Goal: Task Accomplishment & Management: Use online tool/utility

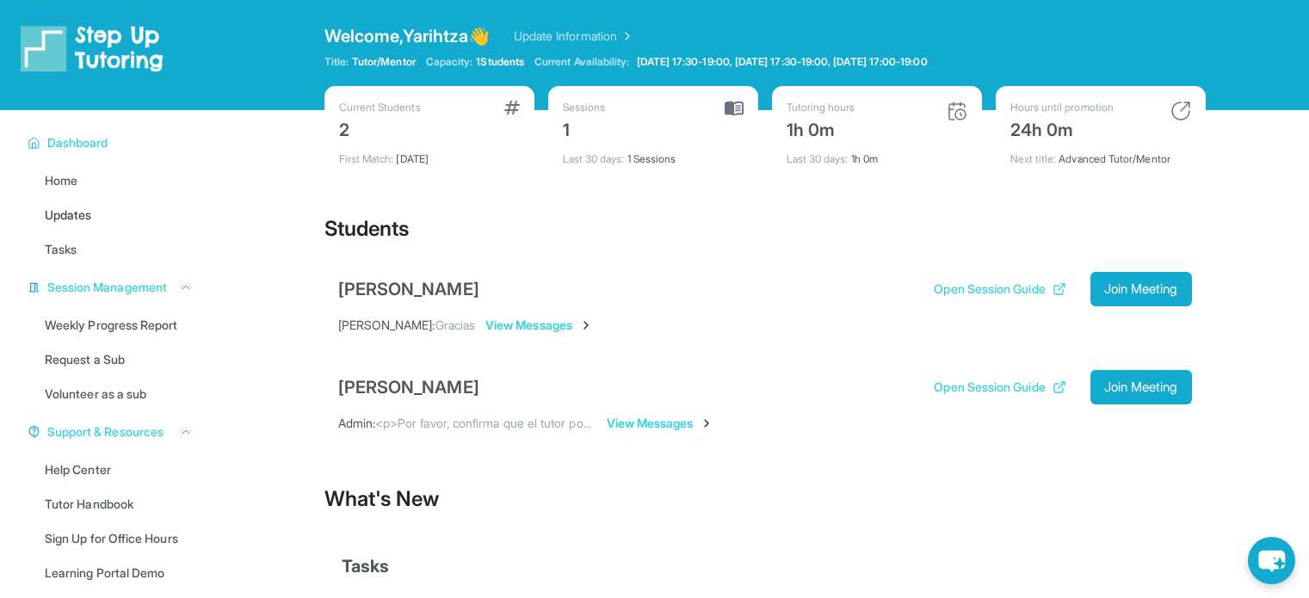
scroll to position [145, 0]
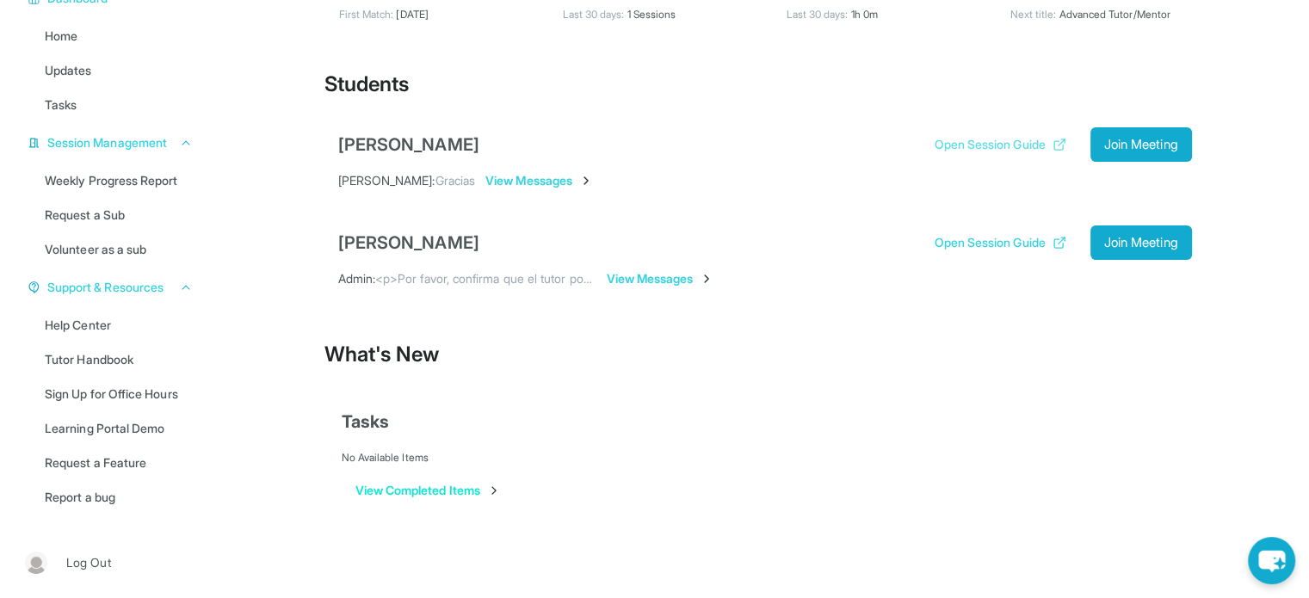
click at [964, 143] on button "Open Session Guide" at bounding box center [1000, 144] width 132 height 17
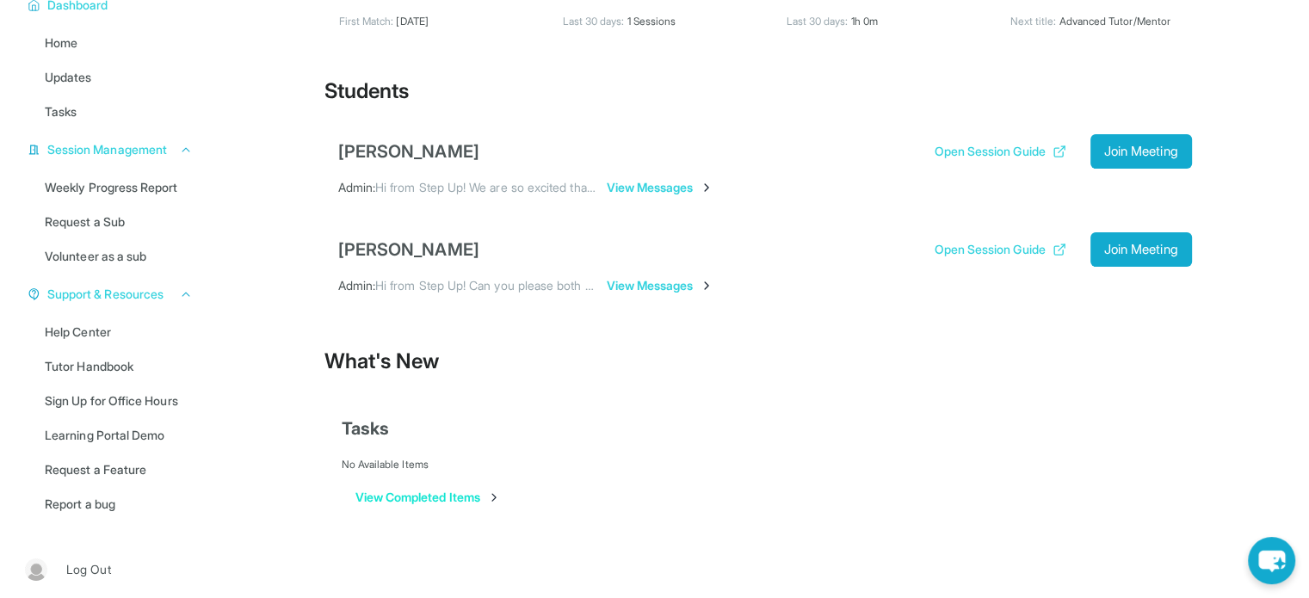
scroll to position [145, 0]
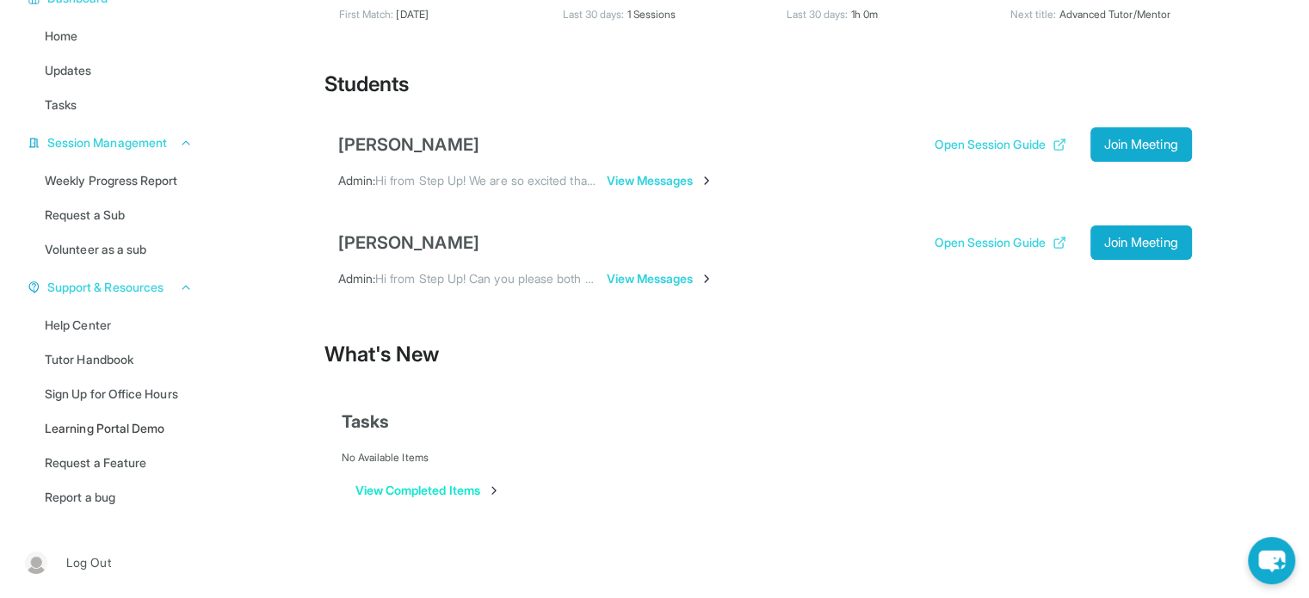
click at [109, 430] on link "Learning Portal Demo" at bounding box center [118, 428] width 169 height 31
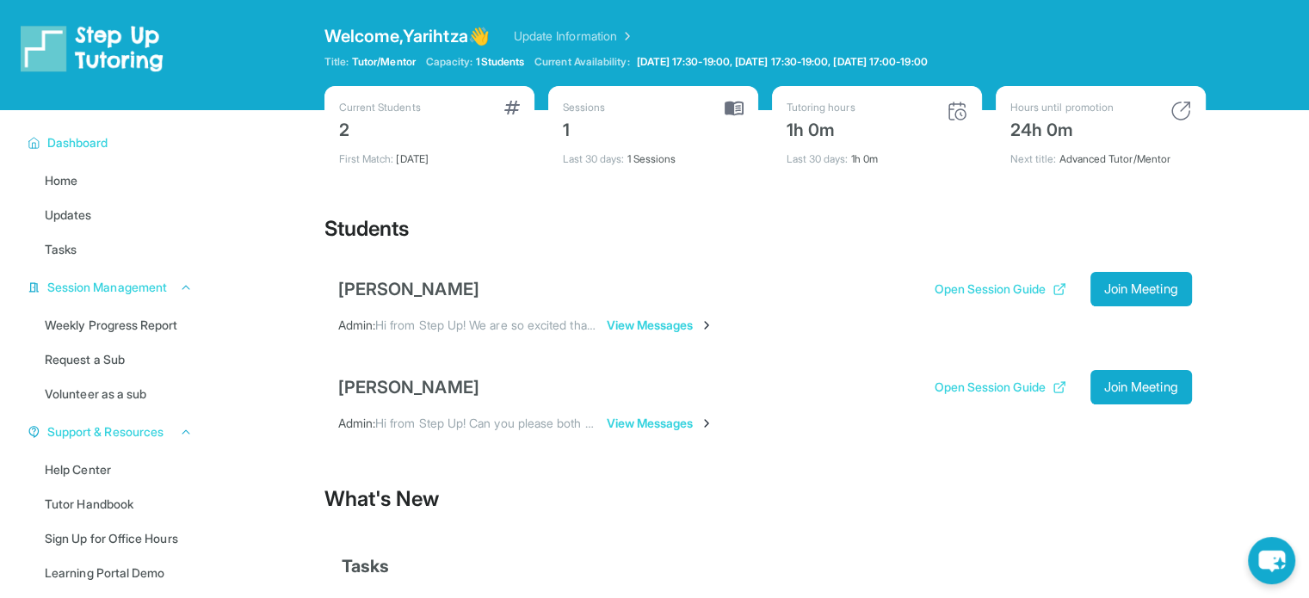
click at [238, 40] on div "Open sidebar Welcome, [PERSON_NAME] 👋 Update Information Title: Tutor/Mentor Ca…" at bounding box center [654, 55] width 1309 height 110
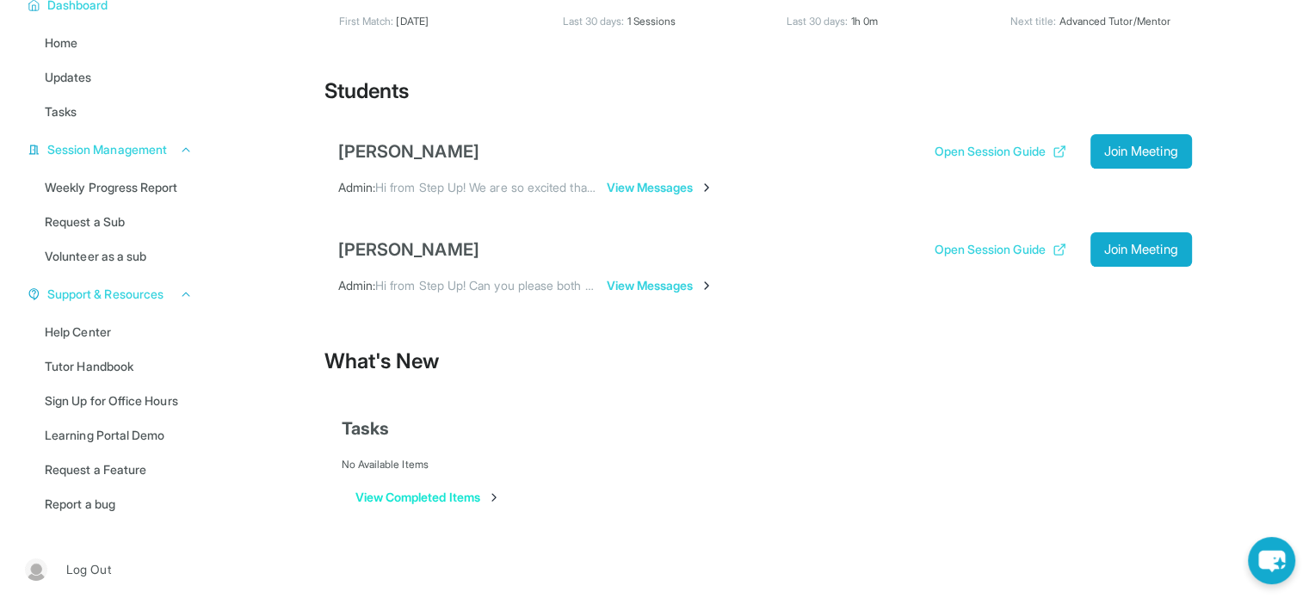
scroll to position [145, 0]
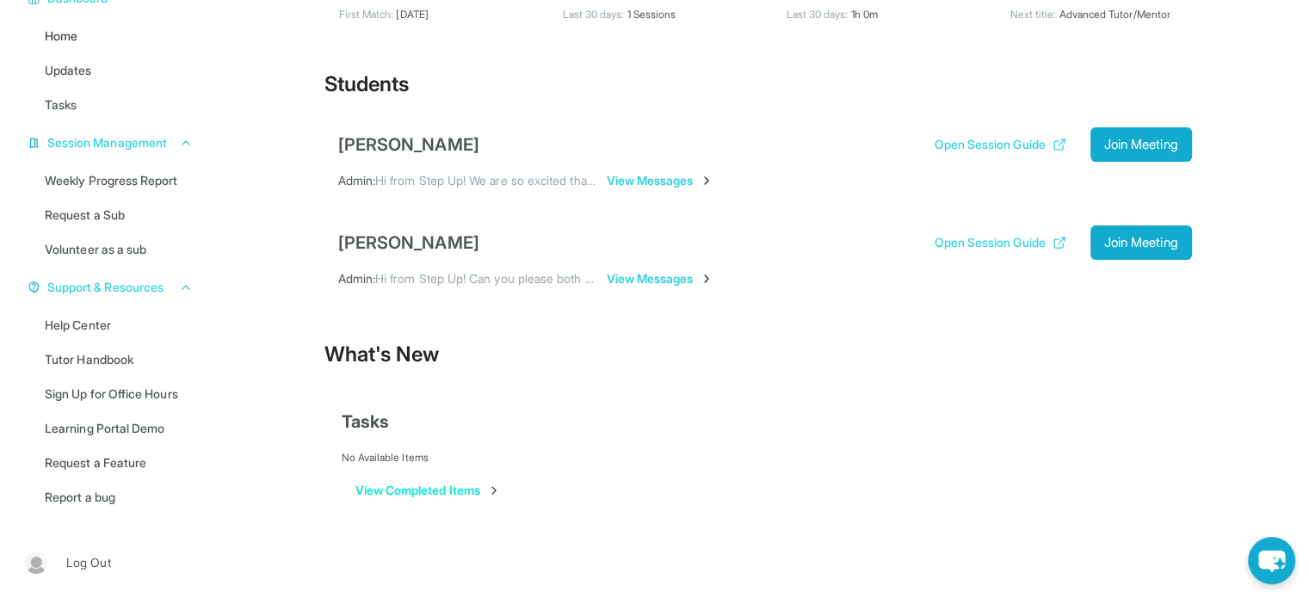
click at [68, 34] on span "Home" at bounding box center [61, 36] width 33 height 17
click at [62, 106] on span "Tasks" at bounding box center [61, 104] width 32 height 17
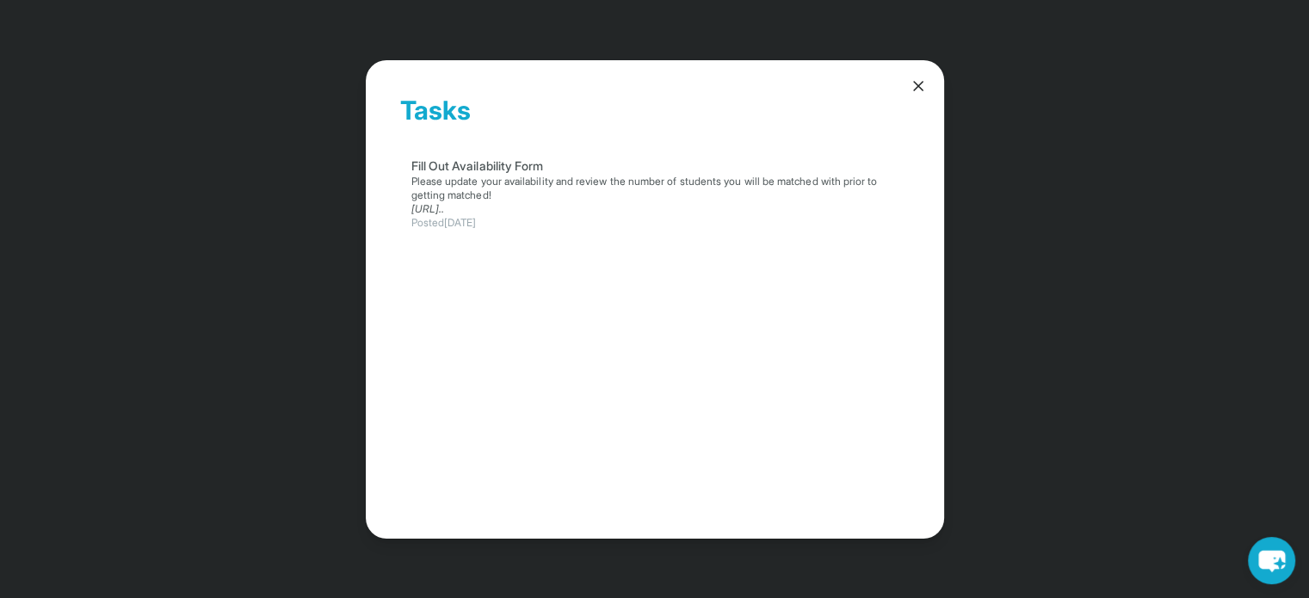
click at [922, 80] on icon at bounding box center [918, 85] width 17 height 17
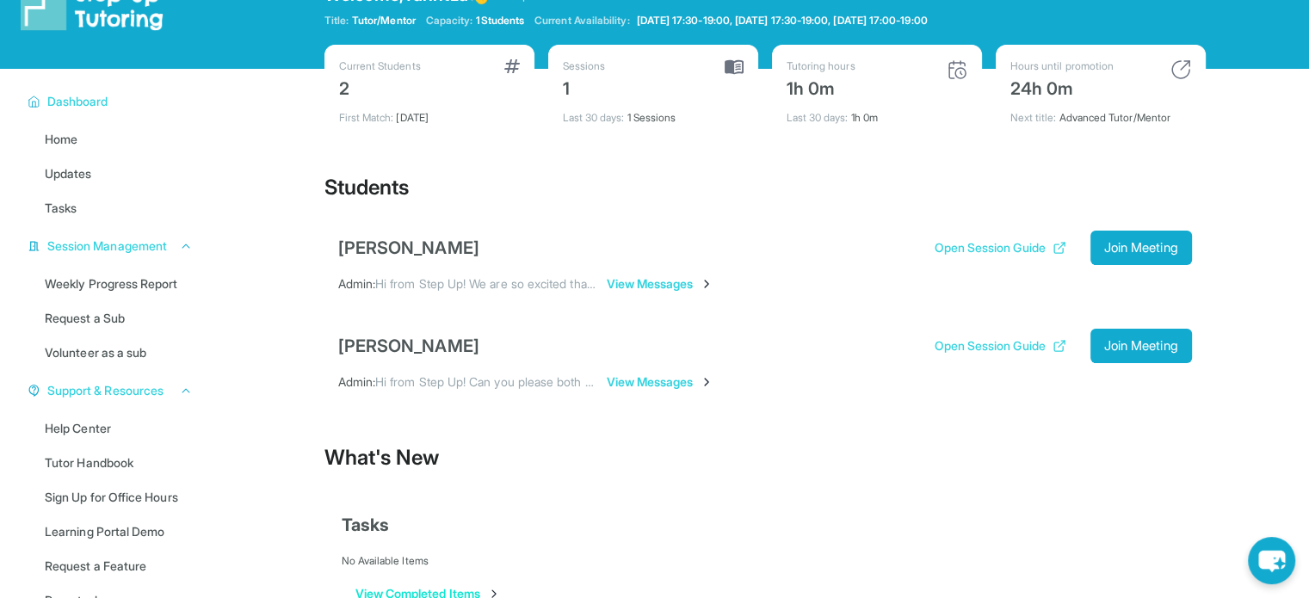
scroll to position [0, 0]
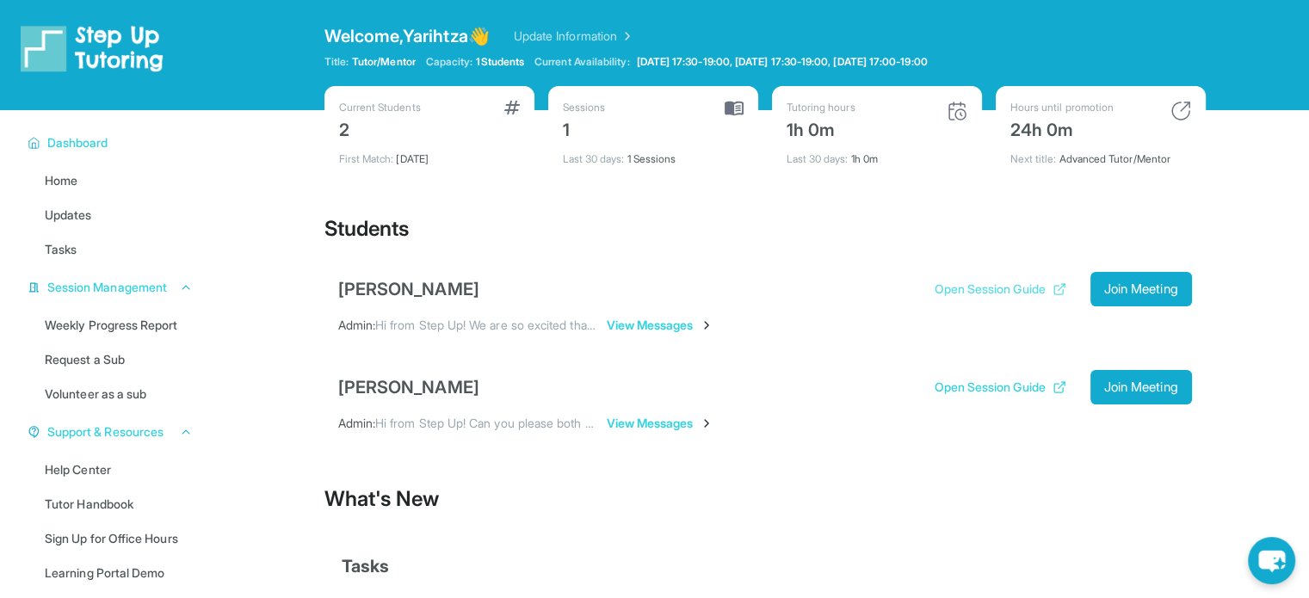
click at [974, 287] on button "Open Session Guide" at bounding box center [1000, 289] width 132 height 17
click at [964, 287] on button "Open Session Guide" at bounding box center [1000, 289] width 132 height 17
click at [734, 107] on img at bounding box center [734, 108] width 19 height 15
click at [671, 158] on div "Last 30 days : 1 Sessions" at bounding box center [653, 154] width 181 height 24
click at [443, 290] on div "[PERSON_NAME]" at bounding box center [408, 289] width 141 height 24
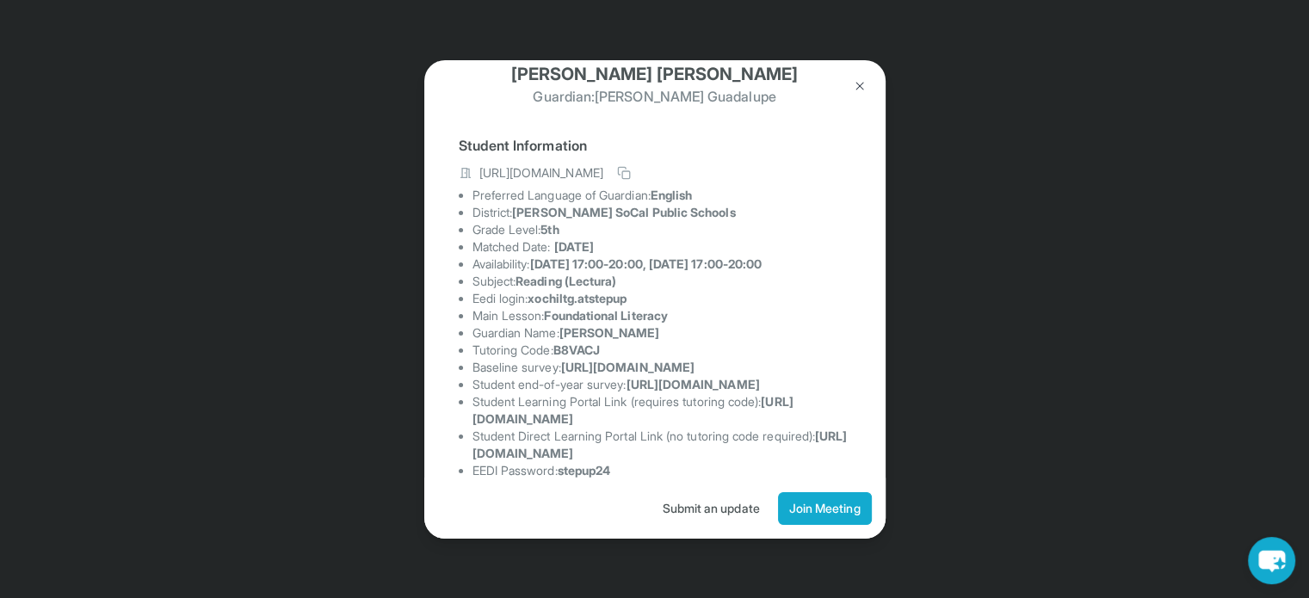
scroll to position [30, 0]
drag, startPoint x: 537, startPoint y: 314, endPoint x: 640, endPoint y: 318, distance: 103.3
click at [640, 310] on li "Eedi login : xochiltg.atstepup" at bounding box center [661, 301] width 379 height 17
copy span "xochiltg.atstepup"
drag, startPoint x: 563, startPoint y: 366, endPoint x: 609, endPoint y: 373, distance: 47.1
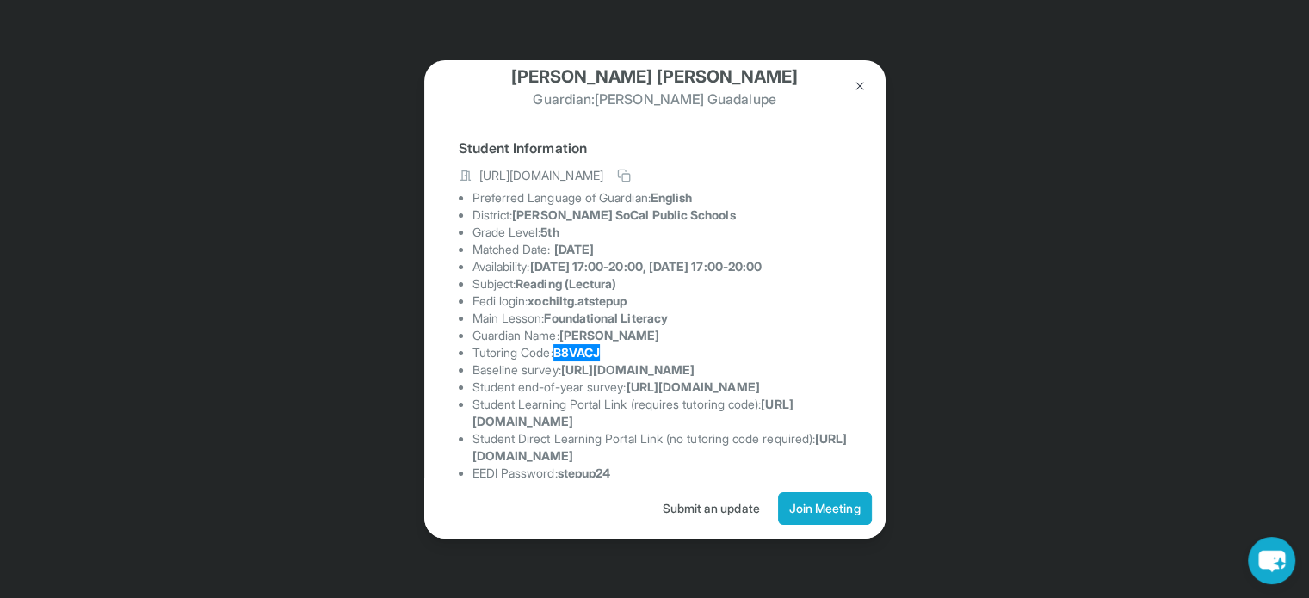
click at [609, 361] on li "Tutoring Code : B8VACJ" at bounding box center [661, 352] width 379 height 17
copy span "B8VACJ"
click at [702, 327] on li "Main Lesson : Foundational Literacy" at bounding box center [661, 318] width 379 height 17
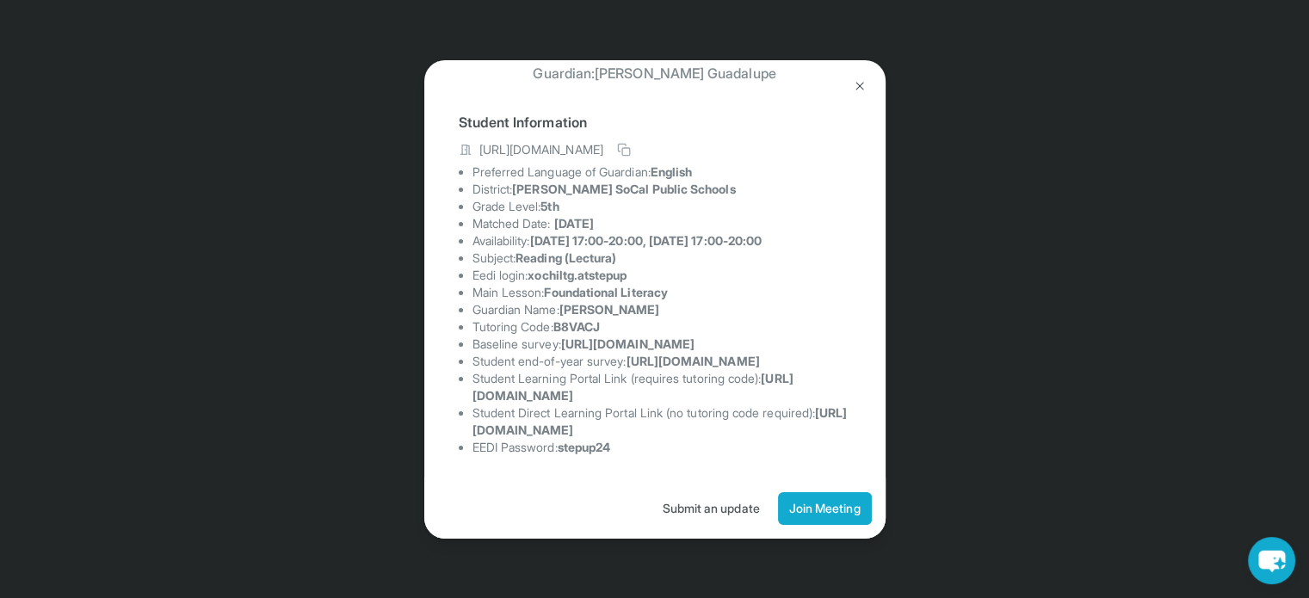
scroll to position [34, 0]
drag, startPoint x: 568, startPoint y: 435, endPoint x: 628, endPoint y: 443, distance: 60.7
click at [628, 443] on div "Student Information [URL][DOMAIN_NAME] Preferred Language of Guardian: English …" at bounding box center [655, 283] width 392 height 373
copy span "stepup24"
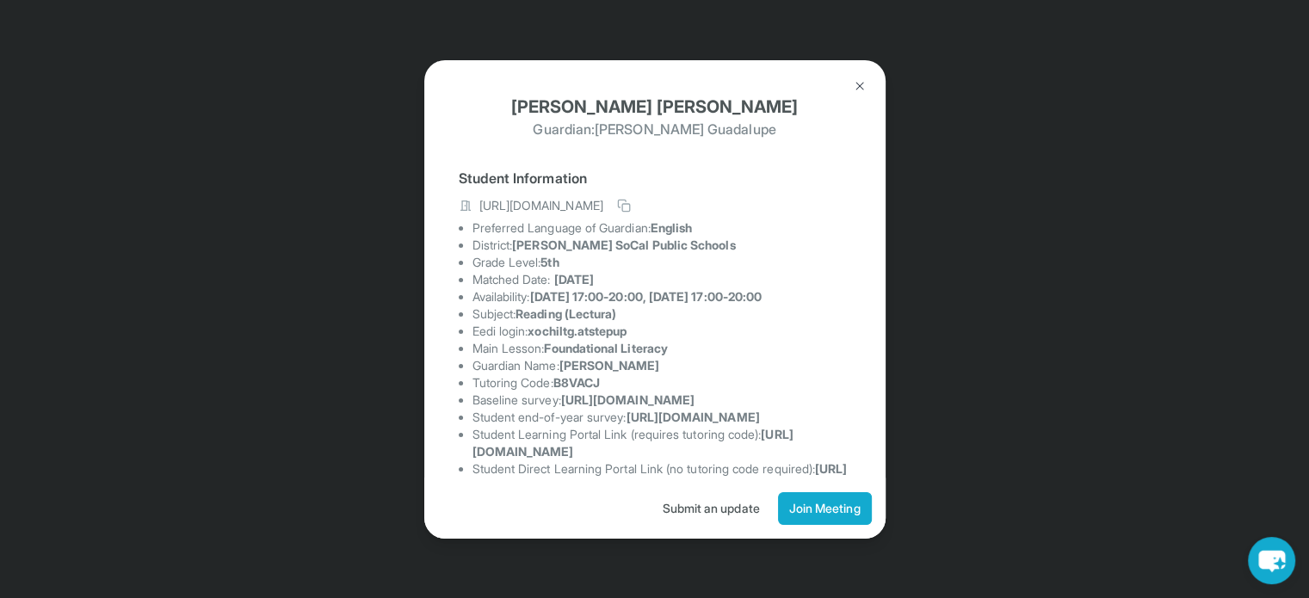
click at [631, 213] on icon at bounding box center [624, 206] width 14 height 14
click at [863, 81] on img at bounding box center [860, 86] width 14 height 14
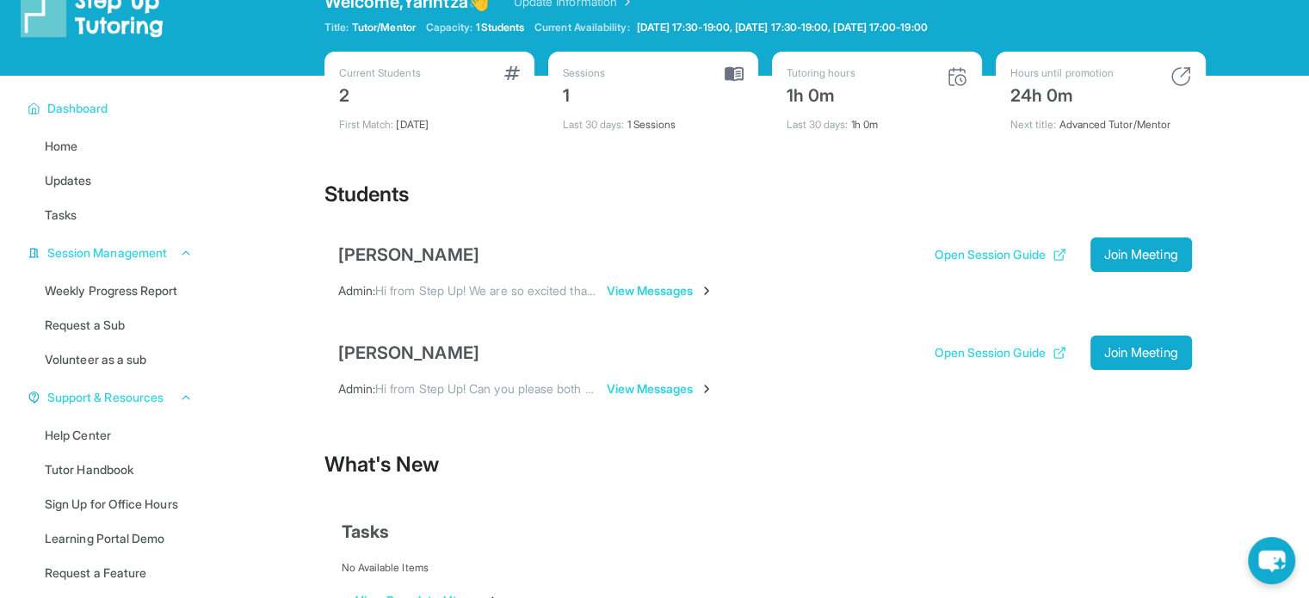
click at [654, 291] on span "View Messages" at bounding box center [661, 290] width 108 height 17
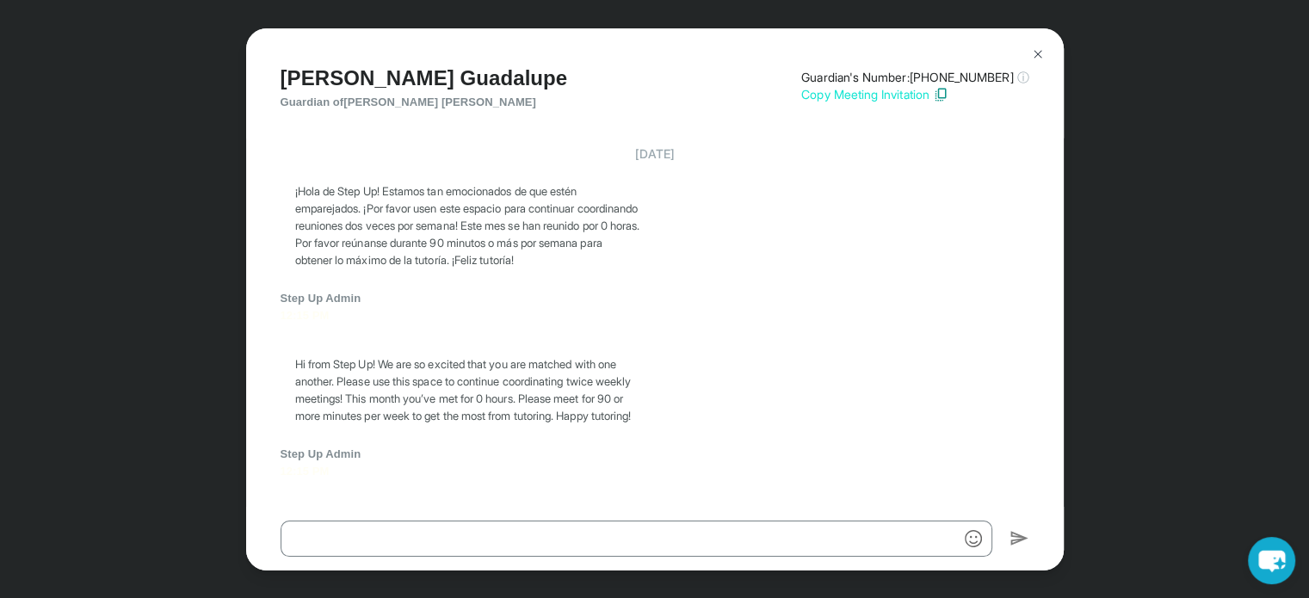
scroll to position [2747, 0]
click at [626, 361] on p "Hi from Step Up! We are so excited that you are matched with one another. Pleas…" at bounding box center [467, 389] width 345 height 69
click at [1037, 54] on img at bounding box center [1038, 54] width 14 height 14
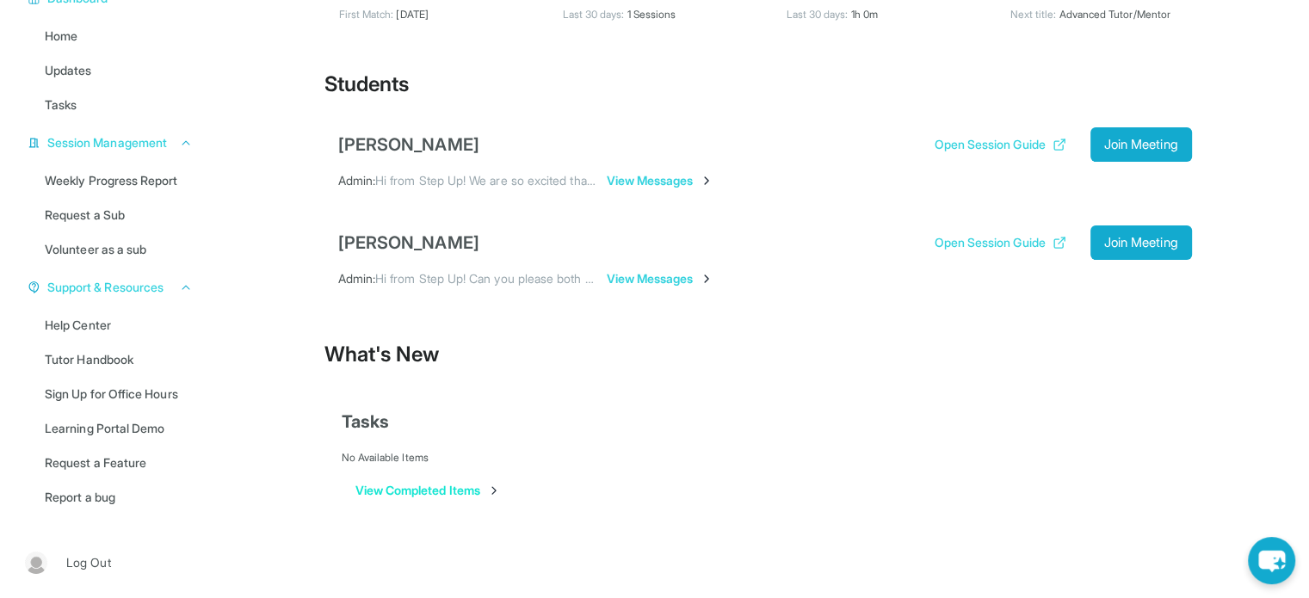
click at [1033, 83] on div "Students" at bounding box center [764, 90] width 881 height 38
click at [83, 464] on link "Request a Feature" at bounding box center [118, 462] width 169 height 31
click at [181, 395] on link "Sign Up for Office Hours" at bounding box center [118, 394] width 169 height 31
click at [65, 105] on span "Tasks" at bounding box center [61, 104] width 32 height 17
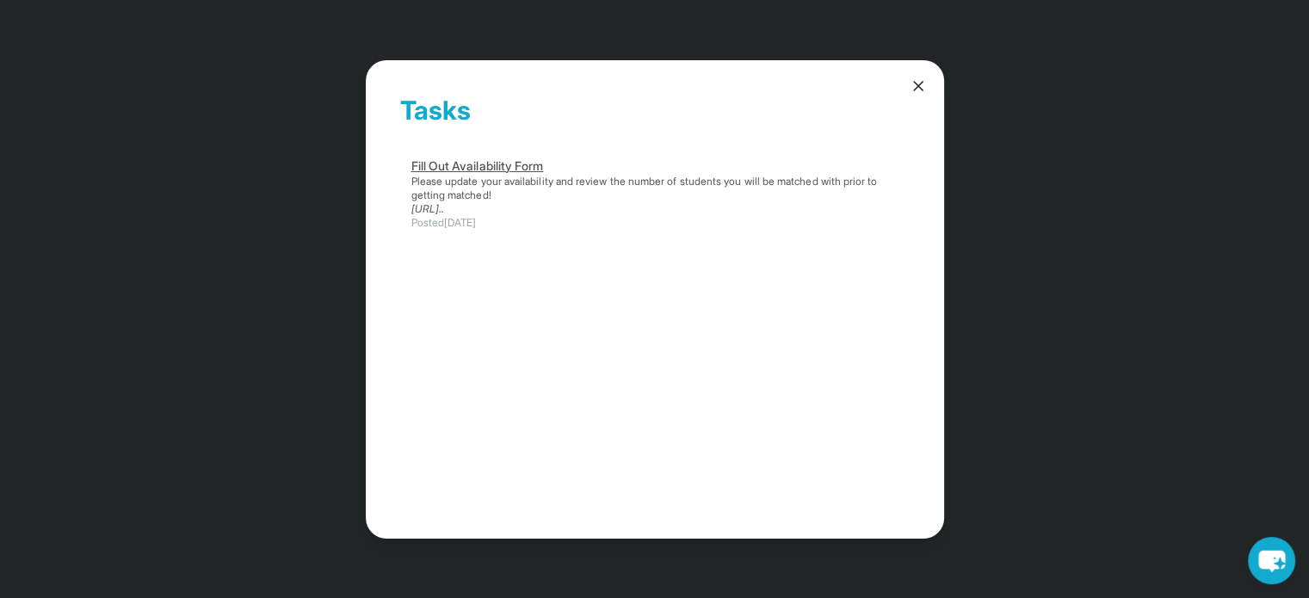
click at [445, 202] on link "[URL].." at bounding box center [428, 208] width 34 height 13
click at [916, 85] on icon at bounding box center [918, 85] width 17 height 17
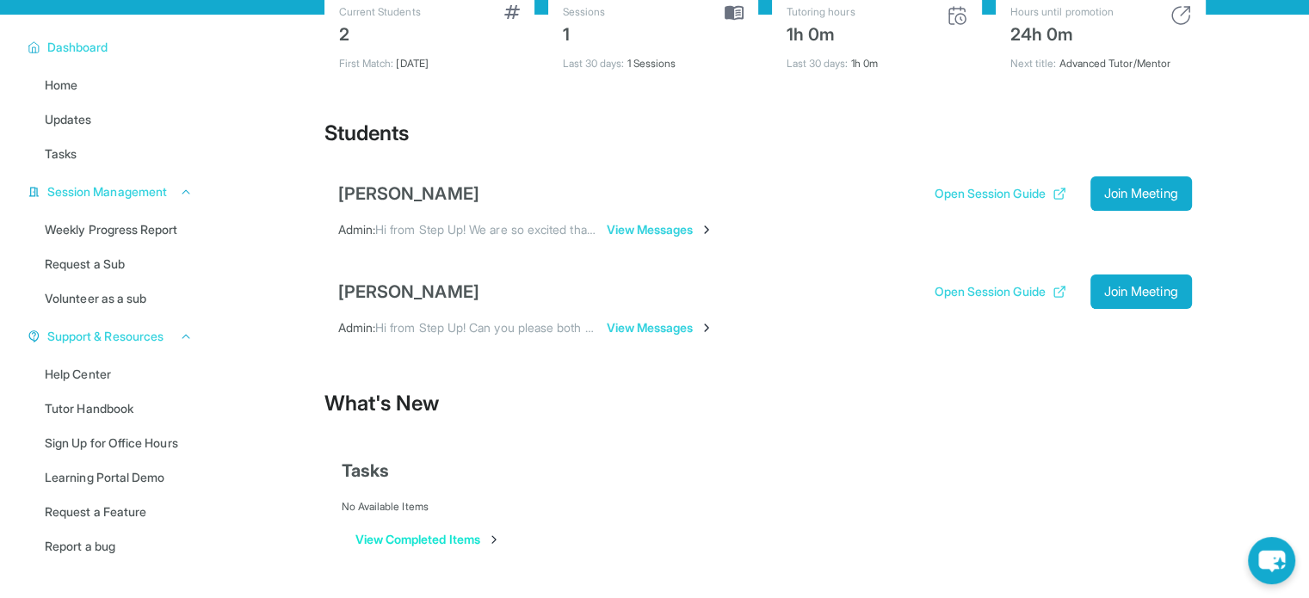
scroll to position [0, 0]
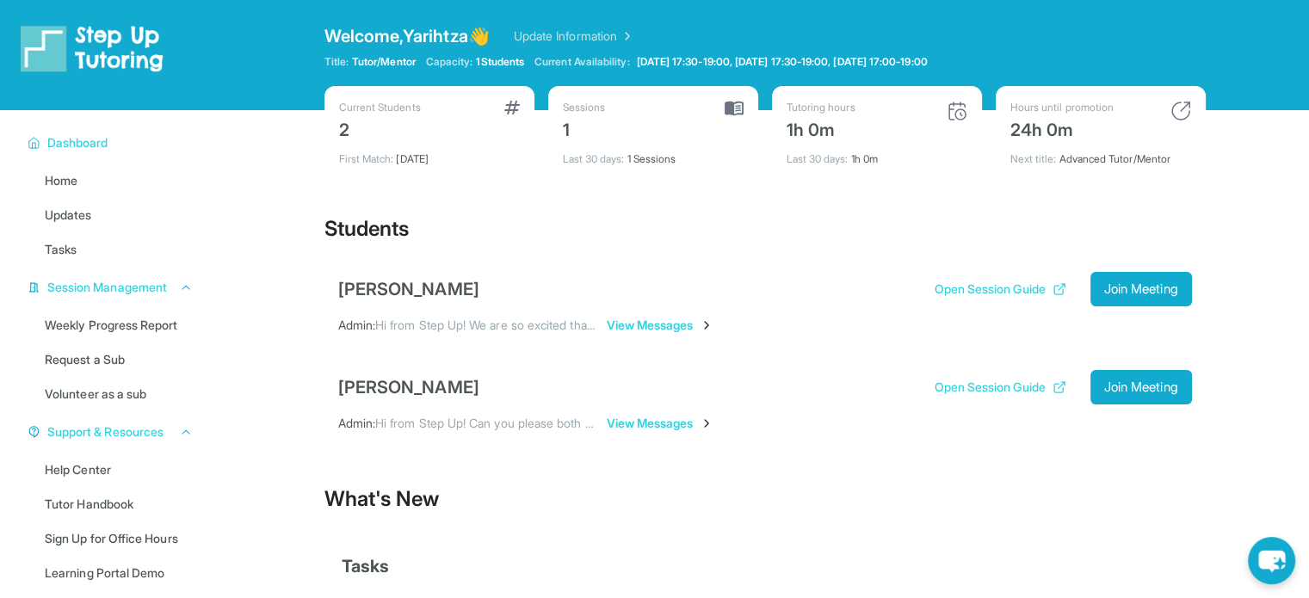
click at [629, 43] on link "Update Information" at bounding box center [574, 36] width 120 height 17
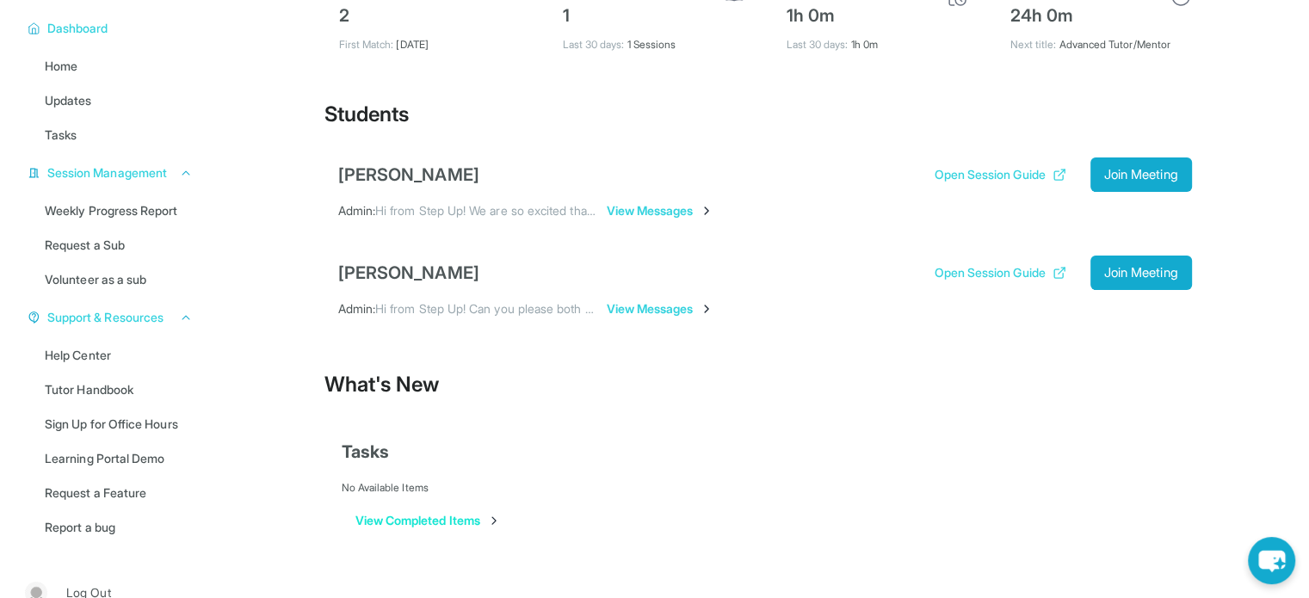
scroll to position [145, 0]
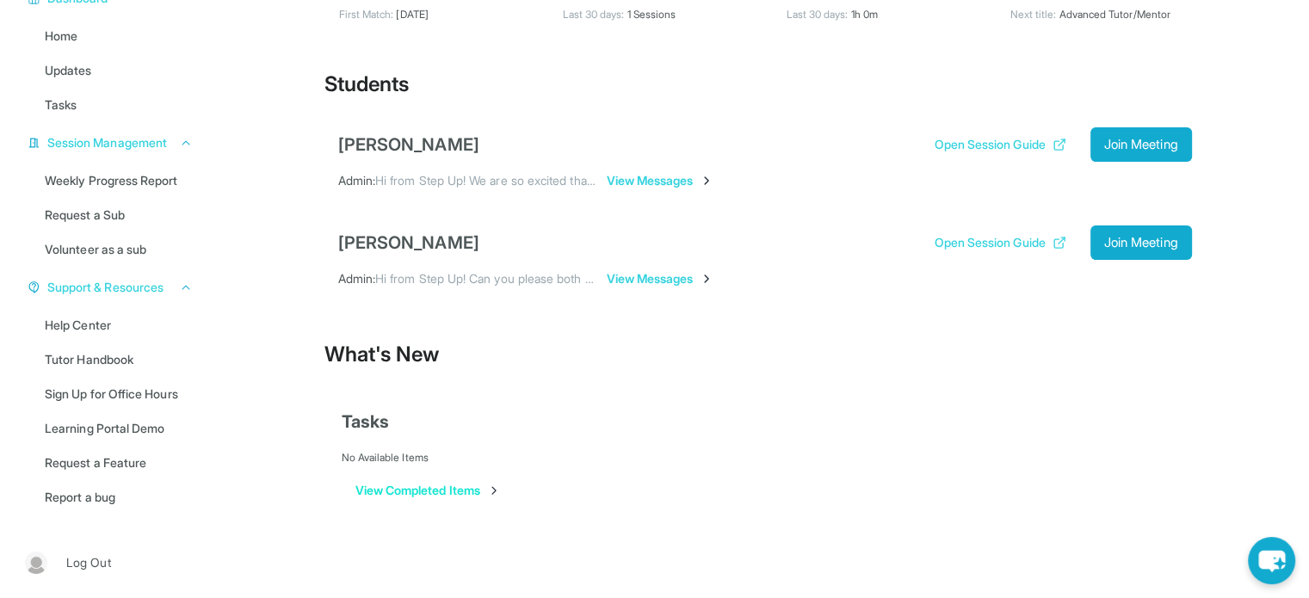
click at [173, 150] on button "Session Management" at bounding box center [116, 142] width 152 height 17
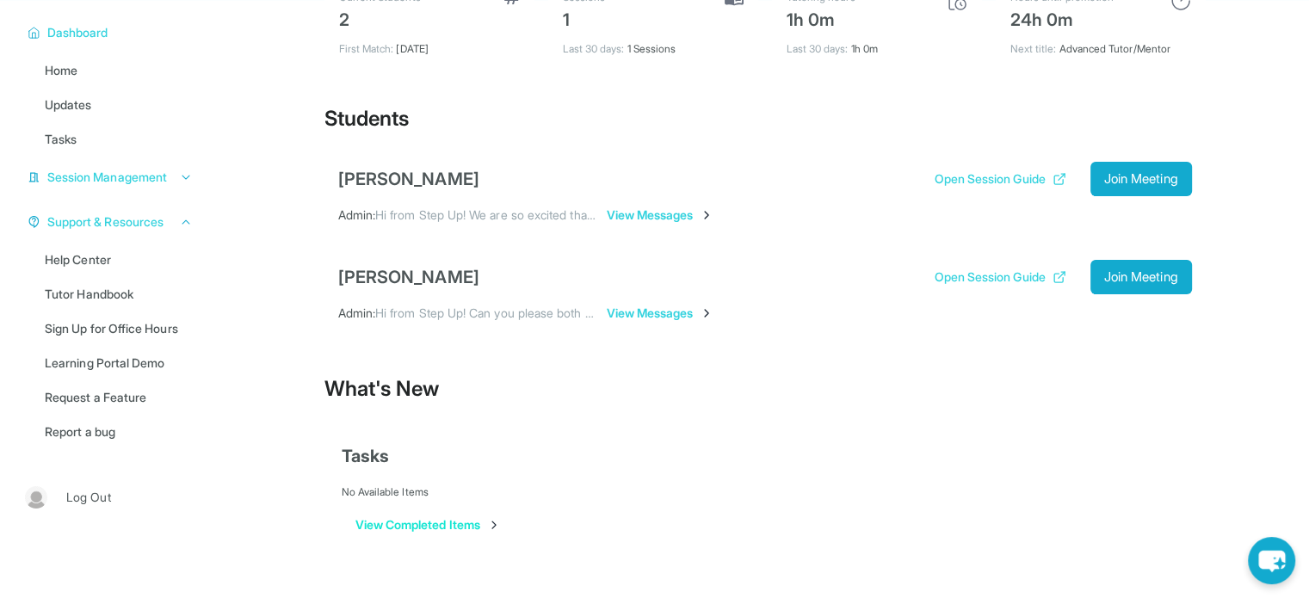
scroll to position [110, 0]
click at [158, 176] on span "Session Management" at bounding box center [107, 177] width 120 height 17
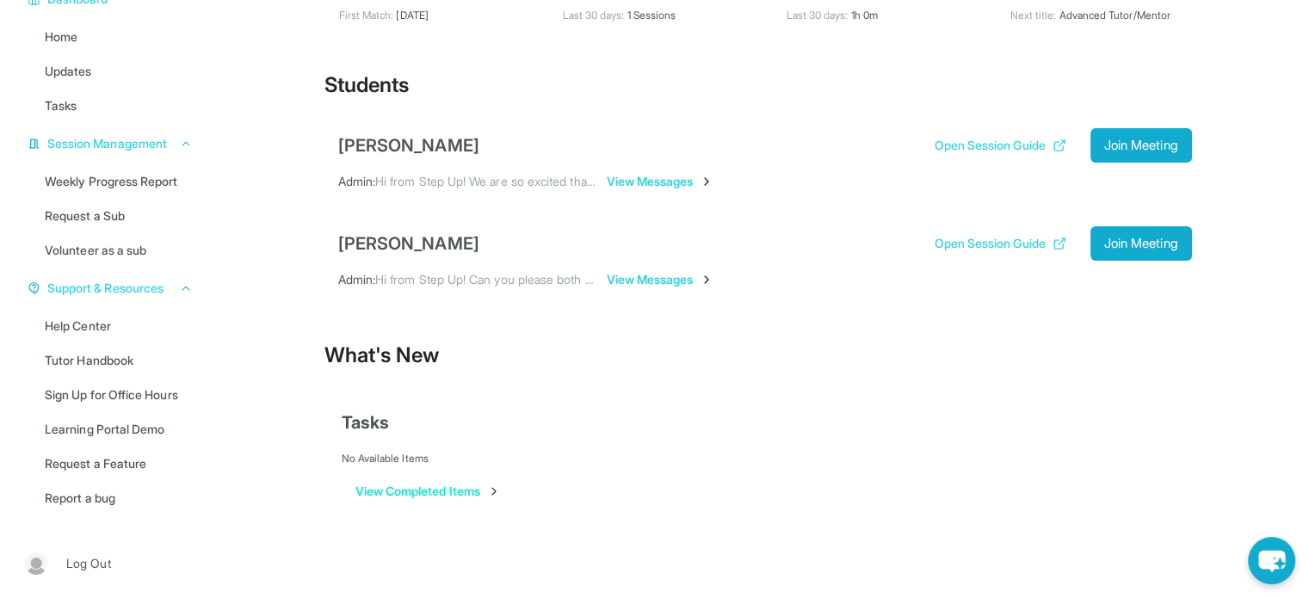
scroll to position [145, 0]
click at [1012, 145] on button "Open Session Guide" at bounding box center [1000, 144] width 132 height 17
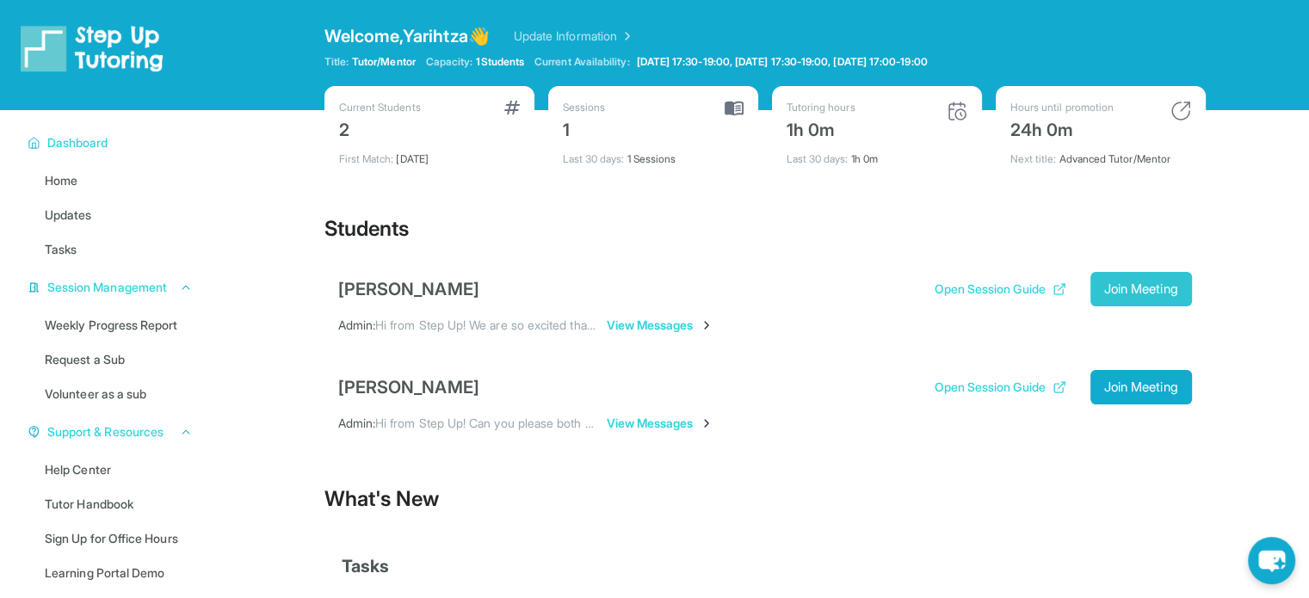
click at [1150, 293] on span "Join Meeting" at bounding box center [1141, 289] width 74 height 10
